Goal: Task Accomplishment & Management: Manage account settings

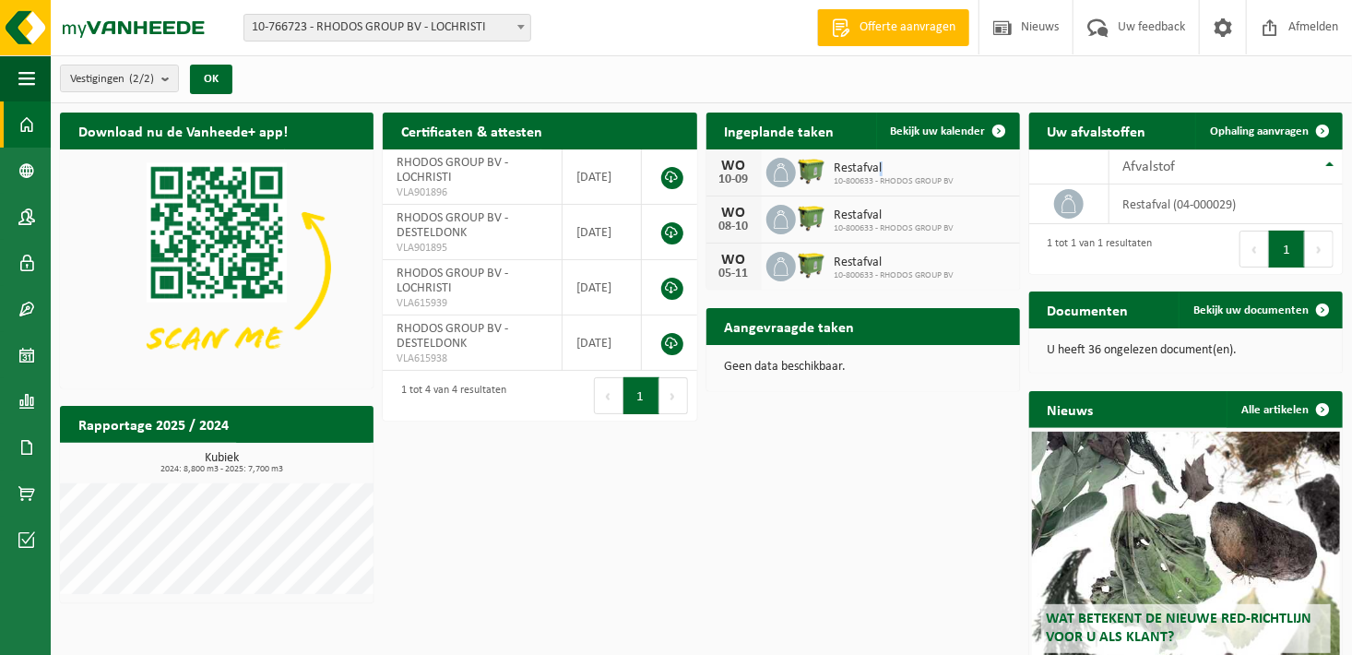
click at [879, 164] on span "Restafval" at bounding box center [895, 168] width 120 height 15
drag, startPoint x: 879, startPoint y: 164, endPoint x: 734, endPoint y: 181, distance: 145.7
click at [734, 181] on div "10-09" at bounding box center [734, 179] width 37 height 13
drag, startPoint x: 734, startPoint y: 181, endPoint x: 927, endPoint y: 426, distance: 312.0
click at [927, 426] on div "Download nu de Vanheede+ app! Verberg Certificaten & attesten Bekijk uw certifi…" at bounding box center [701, 428] width 1292 height 650
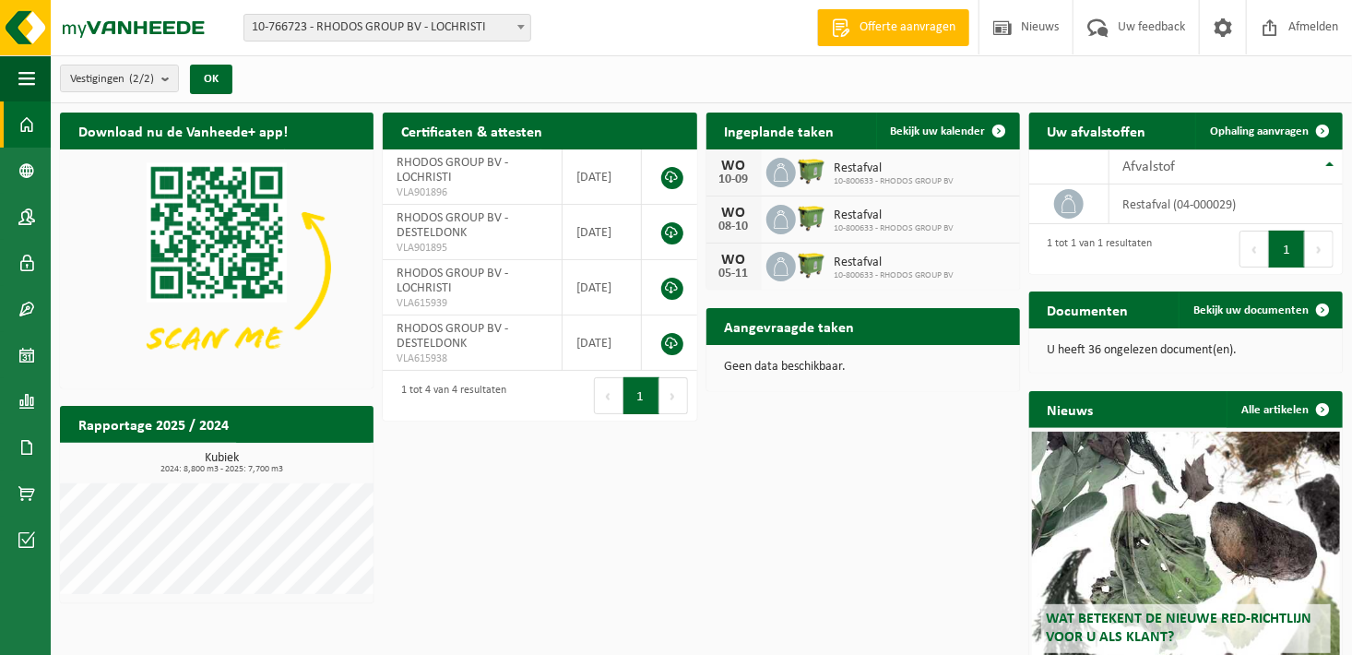
click at [779, 171] on icon at bounding box center [781, 172] width 18 height 18
click at [780, 167] on icon at bounding box center [781, 172] width 18 height 18
click at [818, 430] on div "Download nu de Vanheede+ app! Verberg Certificaten & attesten Bekijk uw certifi…" at bounding box center [701, 428] width 1292 height 650
click at [991, 125] on span at bounding box center [999, 131] width 37 height 37
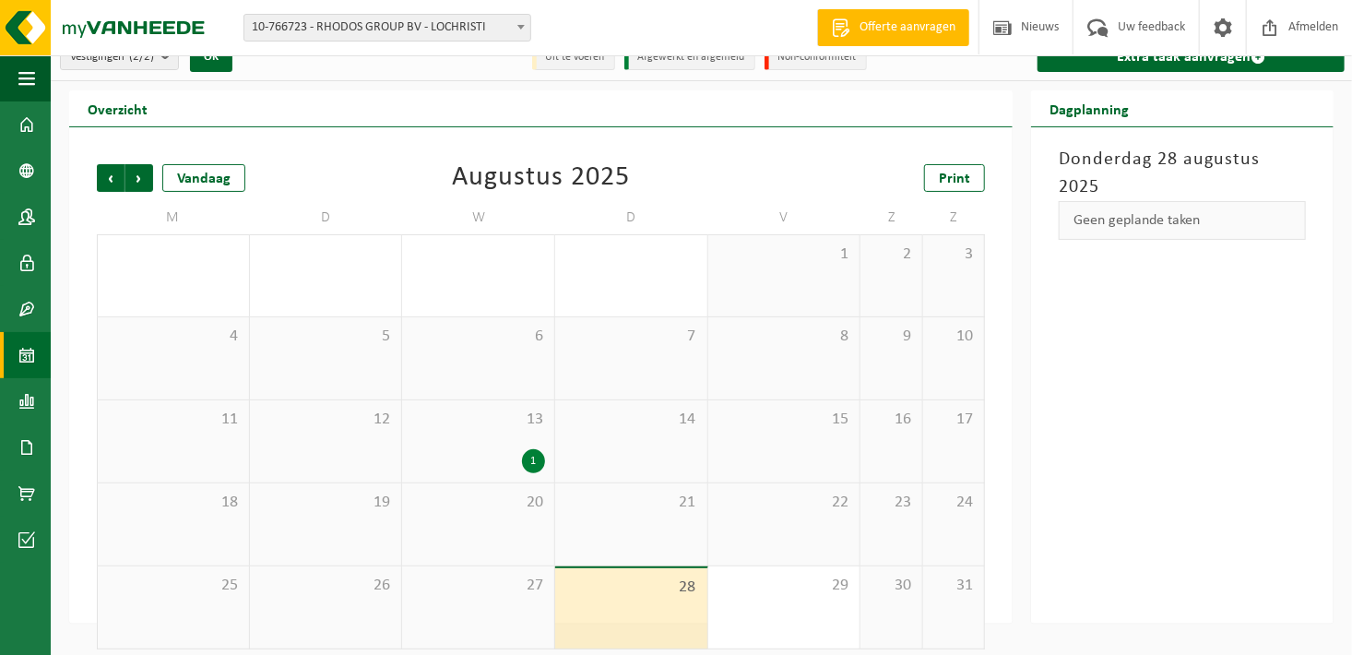
scroll to position [33, 0]
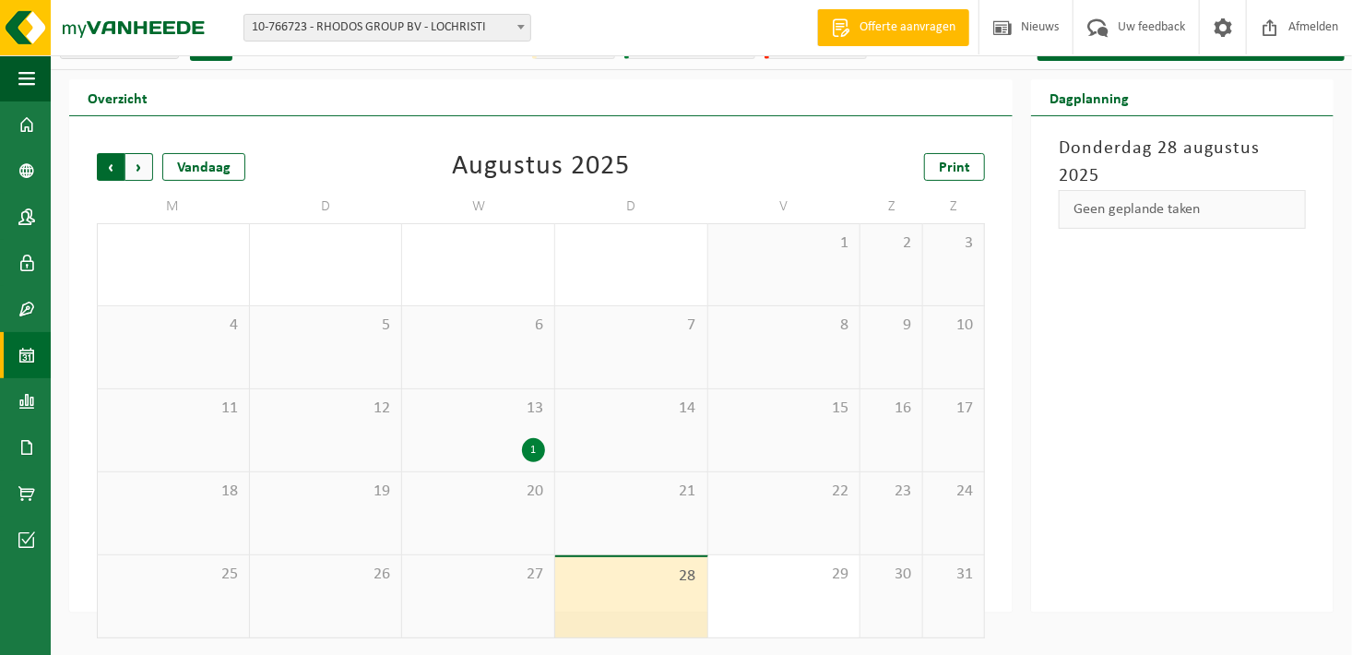
click at [141, 157] on span "Volgende" at bounding box center [139, 167] width 28 height 28
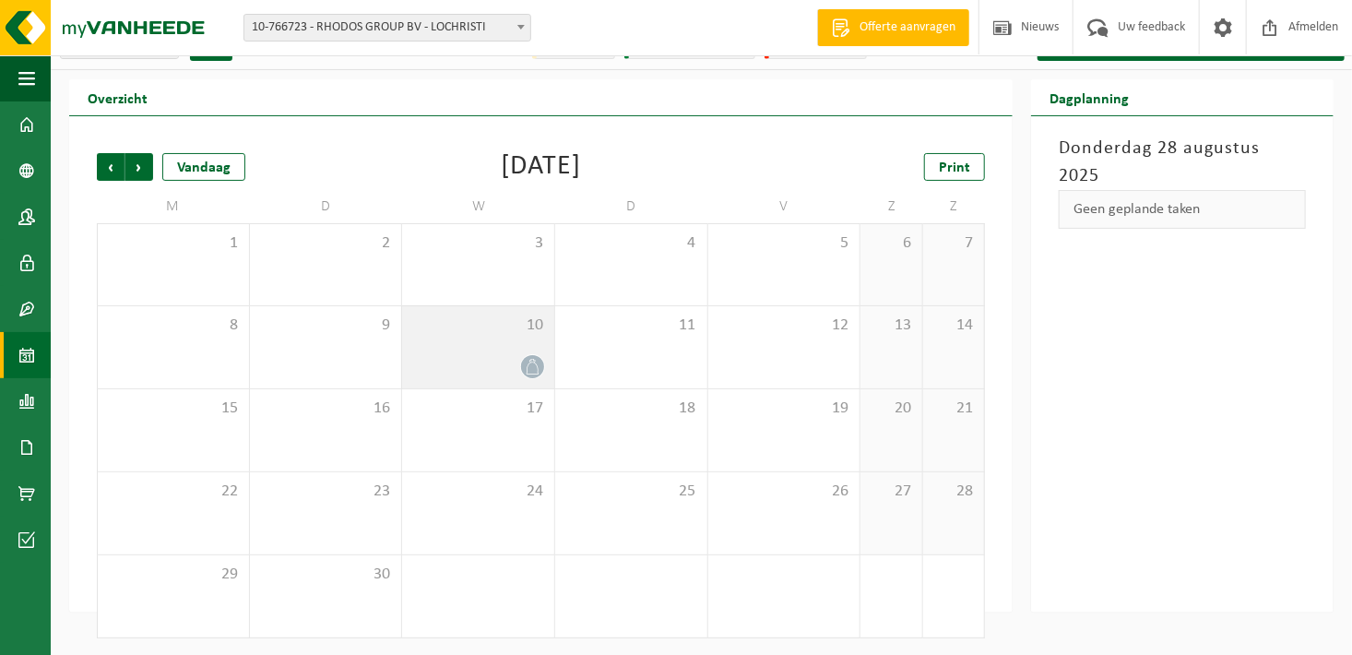
click at [518, 359] on div at bounding box center [478, 366] width 134 height 25
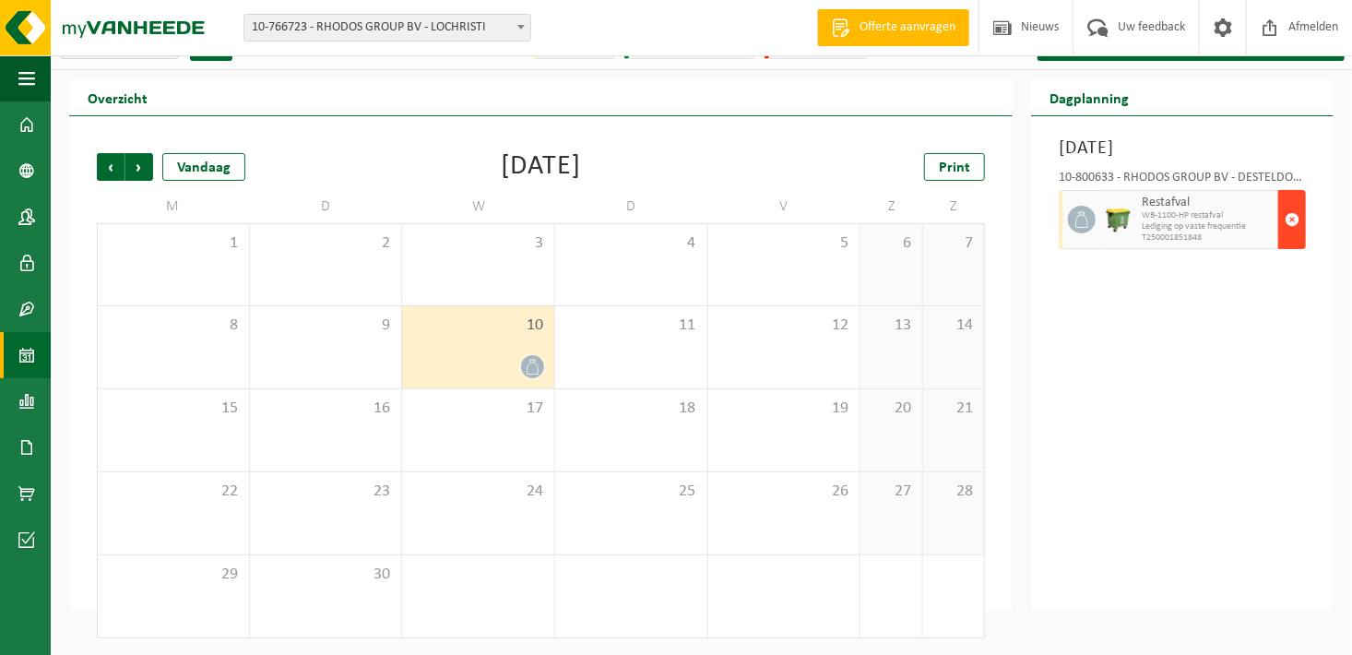
click at [1288, 238] on span "button" at bounding box center [1292, 219] width 15 height 37
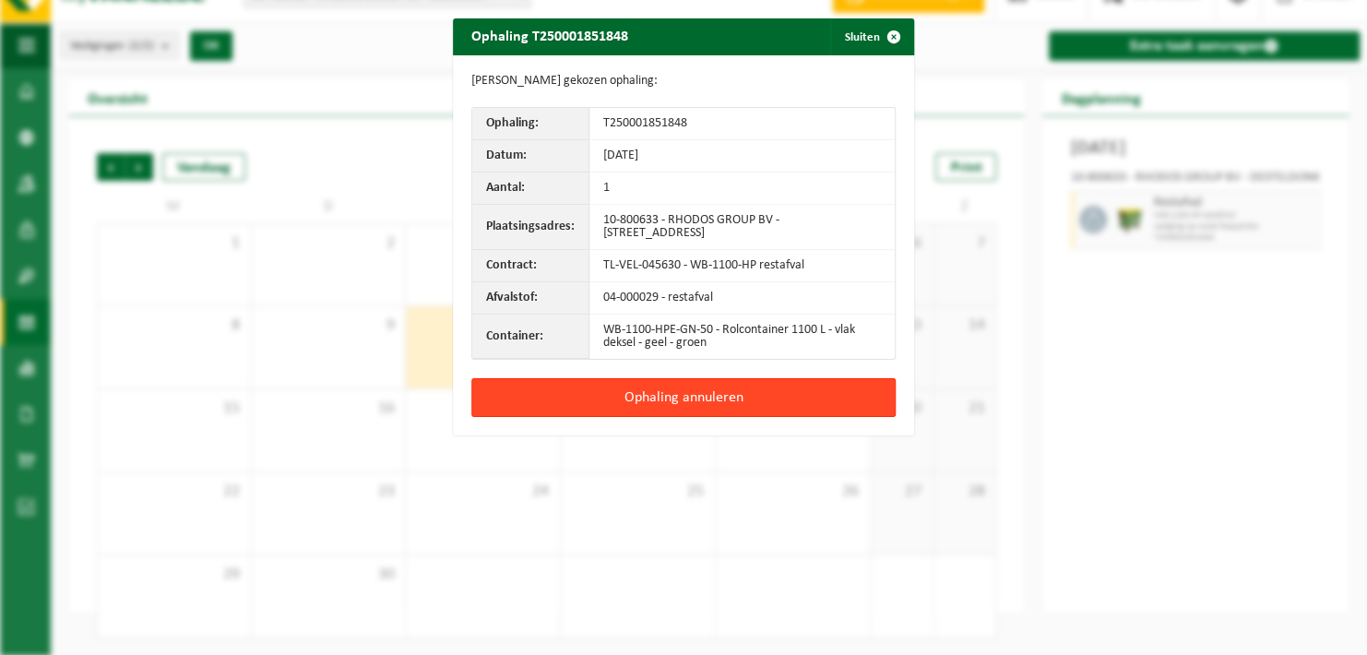
click at [682, 392] on button "Ophaling annuleren" at bounding box center [683, 397] width 424 height 39
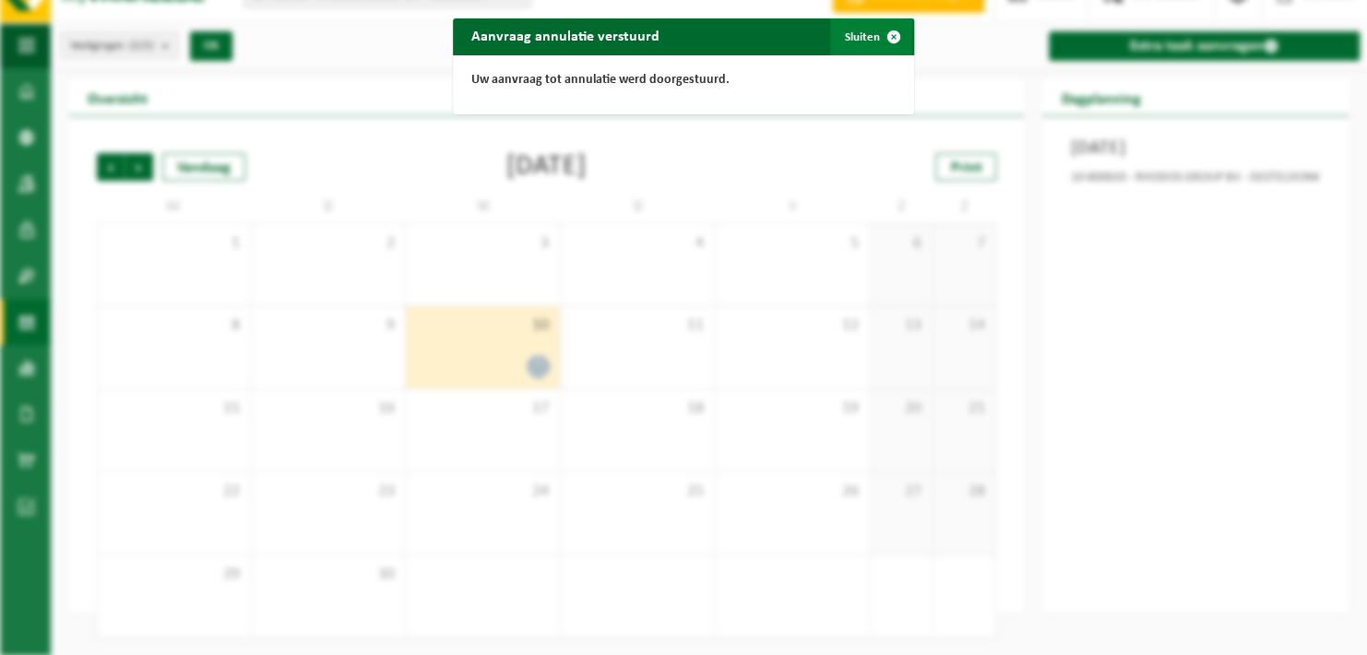
click at [889, 38] on span "button" at bounding box center [893, 36] width 37 height 37
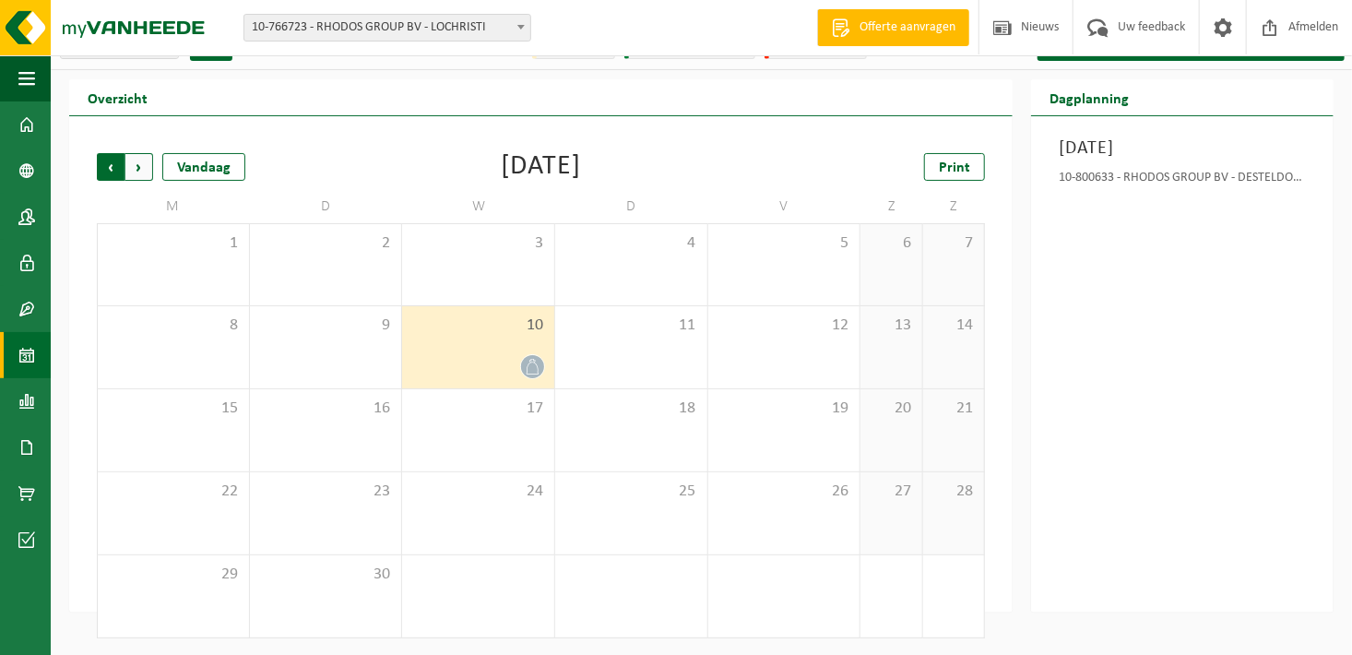
click at [142, 167] on span "Volgende" at bounding box center [139, 167] width 28 height 28
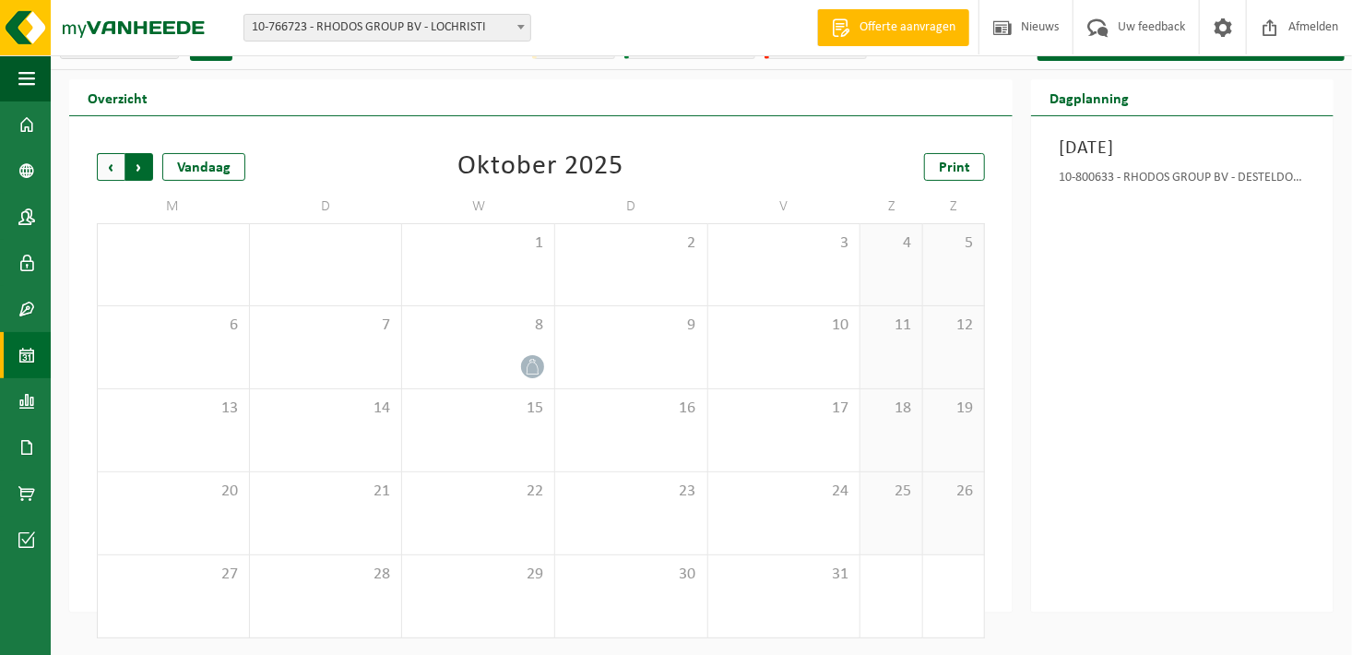
click at [102, 159] on span "Vorige" at bounding box center [111, 167] width 28 height 28
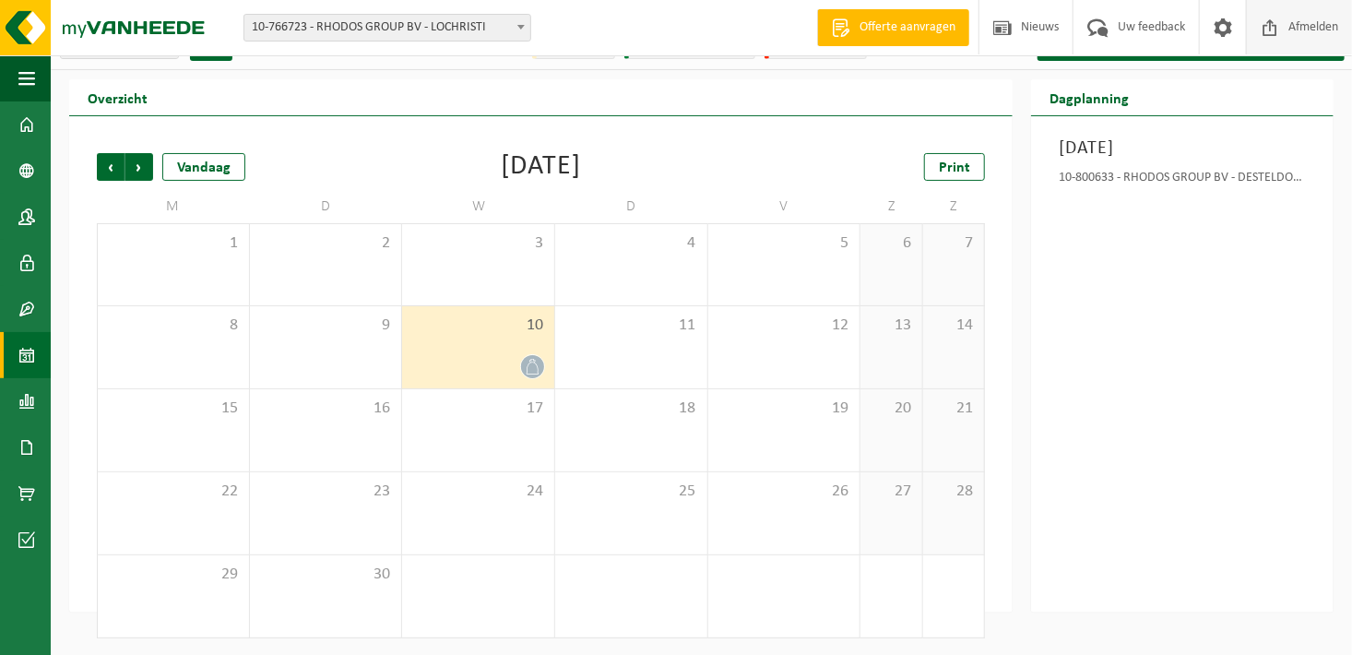
click at [1294, 32] on span "Afmelden" at bounding box center [1313, 27] width 59 height 54
